Goal: Navigation & Orientation: Find specific page/section

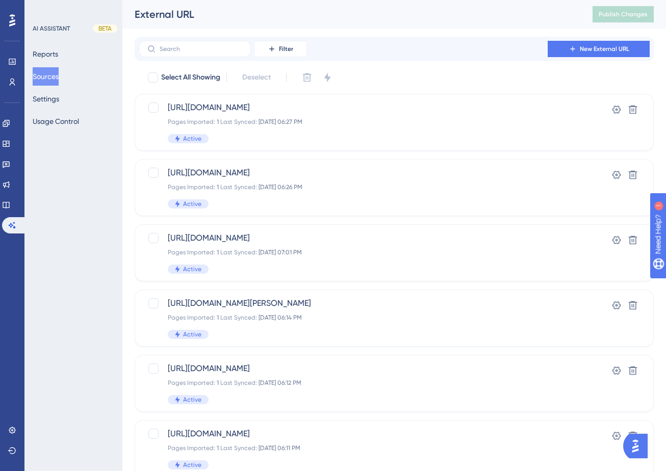
click at [534, 19] on div "External URL" at bounding box center [351, 14] width 433 height 14
click at [10, 163] on icon at bounding box center [6, 164] width 8 height 8
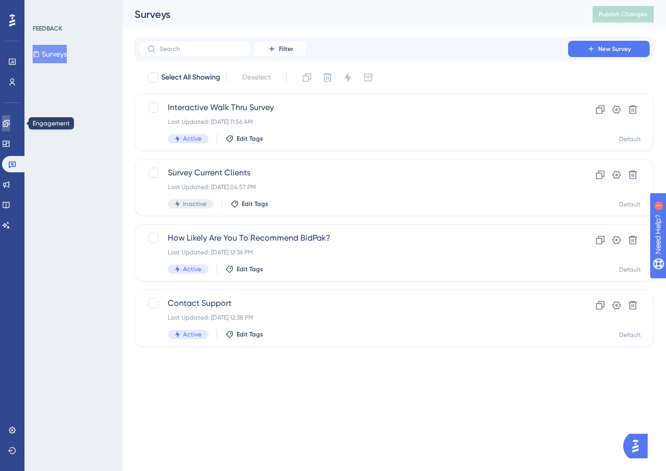
click at [0, 0] on icon at bounding box center [0, 0] width 0 height 0
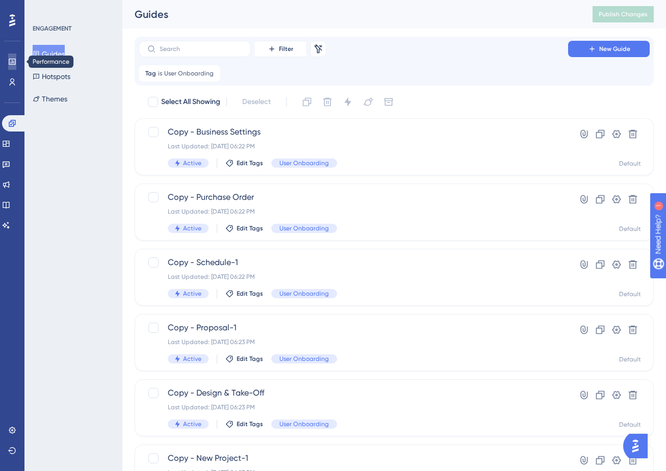
click at [0, 0] on icon at bounding box center [0, 0] width 0 height 0
